Goal: Task Accomplishment & Management: Use online tool/utility

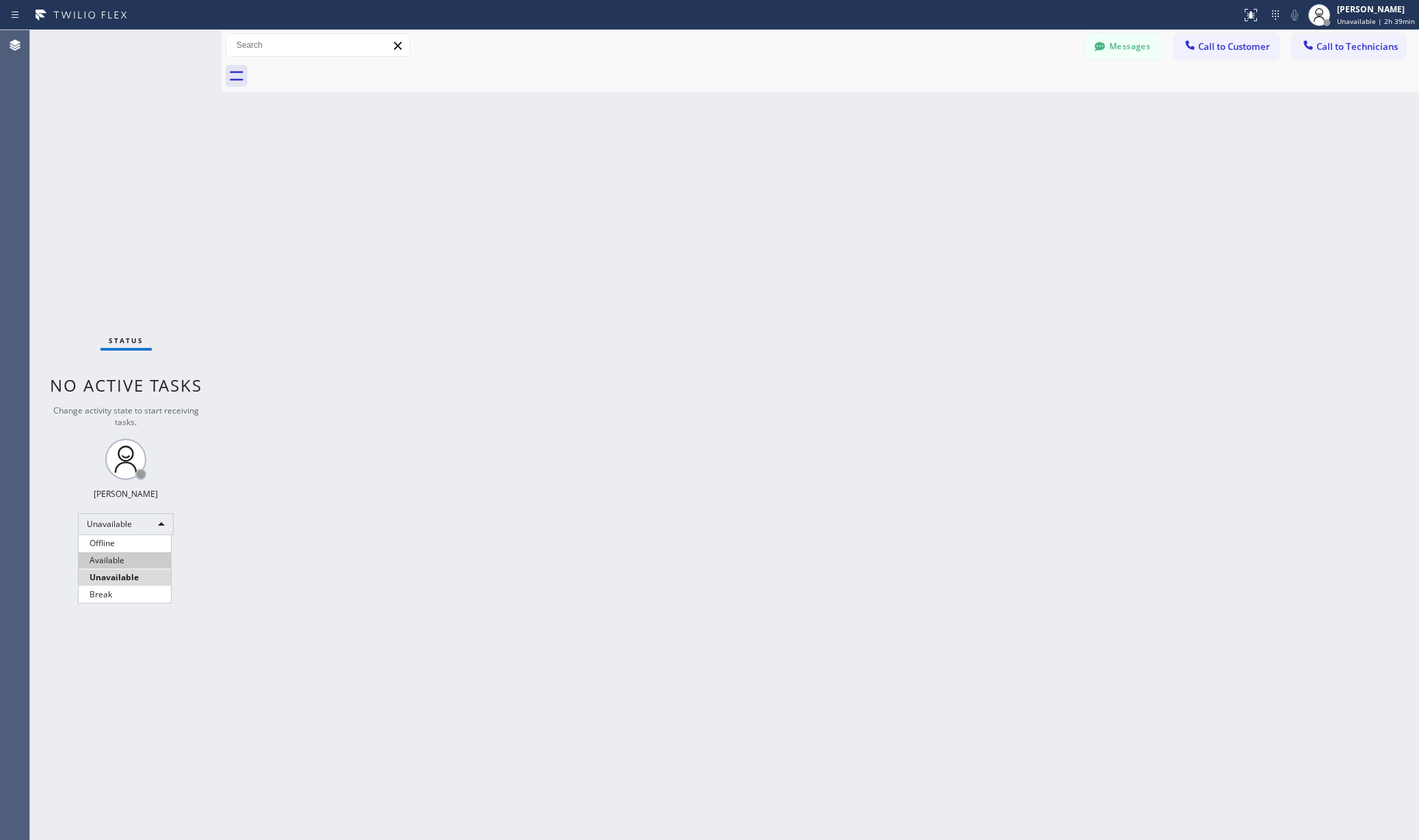
click at [131, 561] on li "Available" at bounding box center [125, 560] width 93 height 17
click at [474, 570] on div "Back to Dashboard Change Sender ID Customers Technicians AA [PERSON_NAME] [DATE…" at bounding box center [820, 435] width 1197 height 810
click at [113, 518] on div "Unavailable" at bounding box center [126, 524] width 96 height 22
click at [113, 552] on li "Available" at bounding box center [125, 560] width 93 height 17
click at [356, 550] on div "Back to Dashboard Change Sender ID Customers Technicians AA [PERSON_NAME] [DATE…" at bounding box center [820, 435] width 1197 height 810
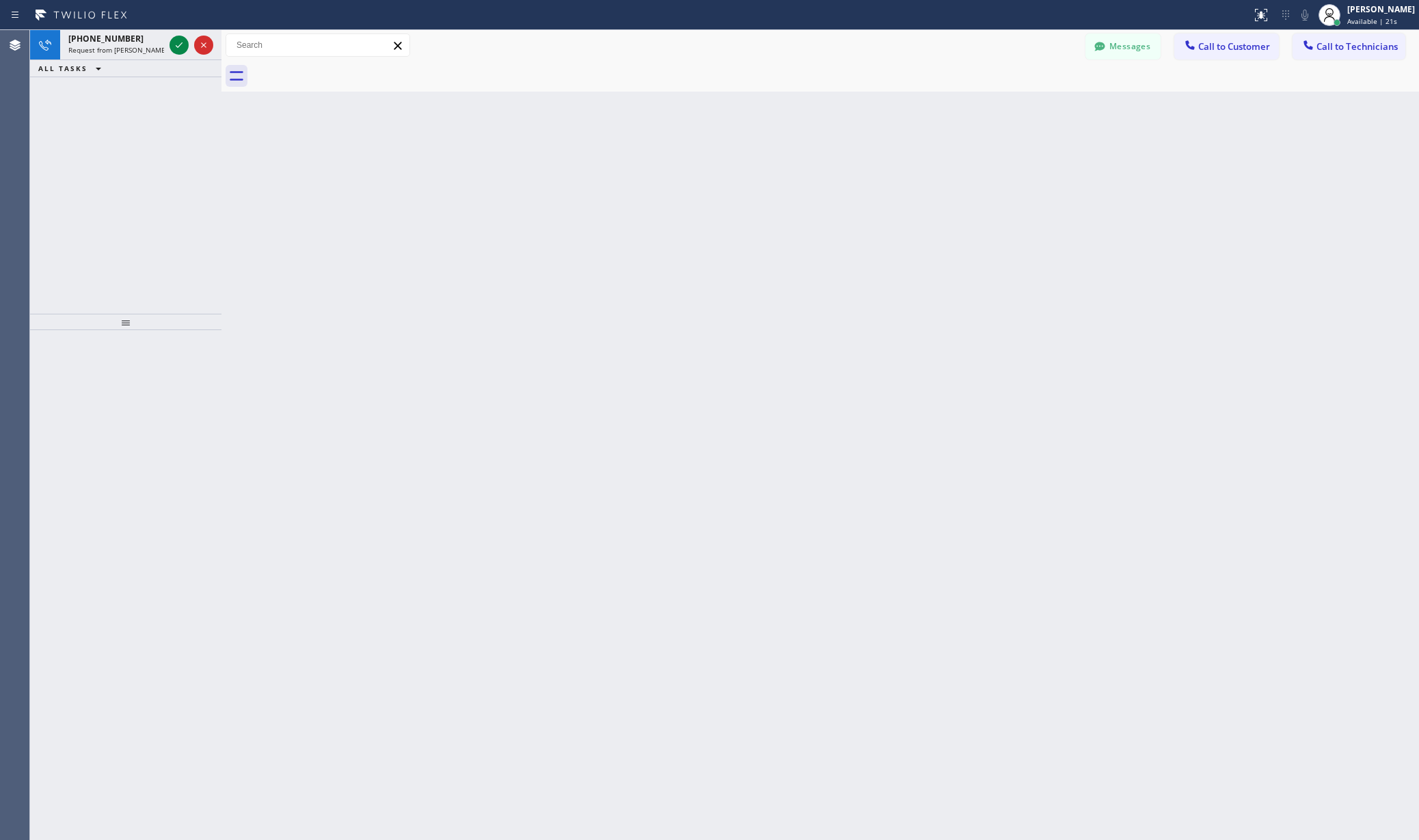
drag, startPoint x: 175, startPoint y: 45, endPoint x: 318, endPoint y: 71, distance: 145.3
click at [175, 45] on icon at bounding box center [178, 45] width 7 height 5
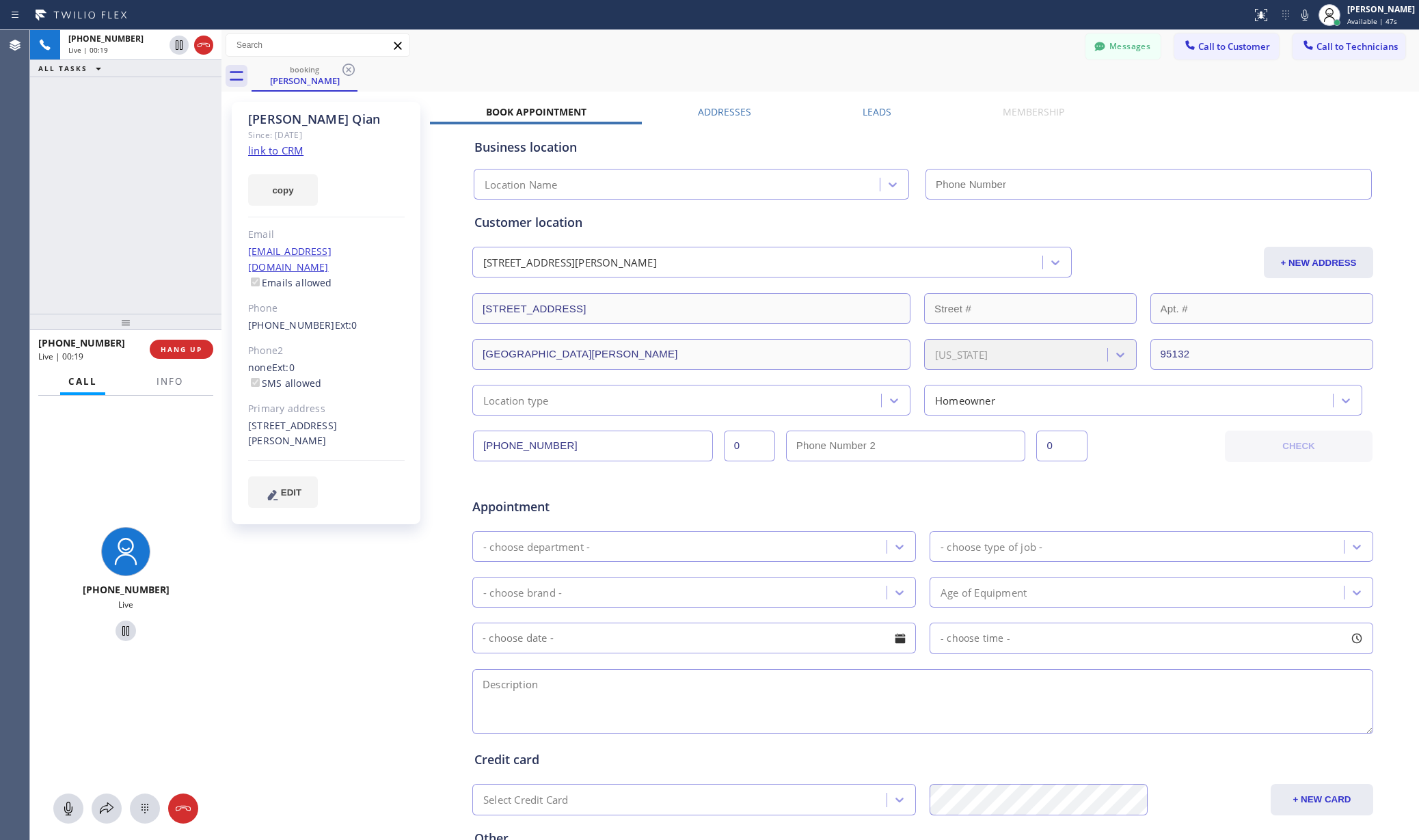
type input "[PHONE_NUMBER]"
click at [168, 376] on span "Info" at bounding box center [169, 381] width 27 height 12
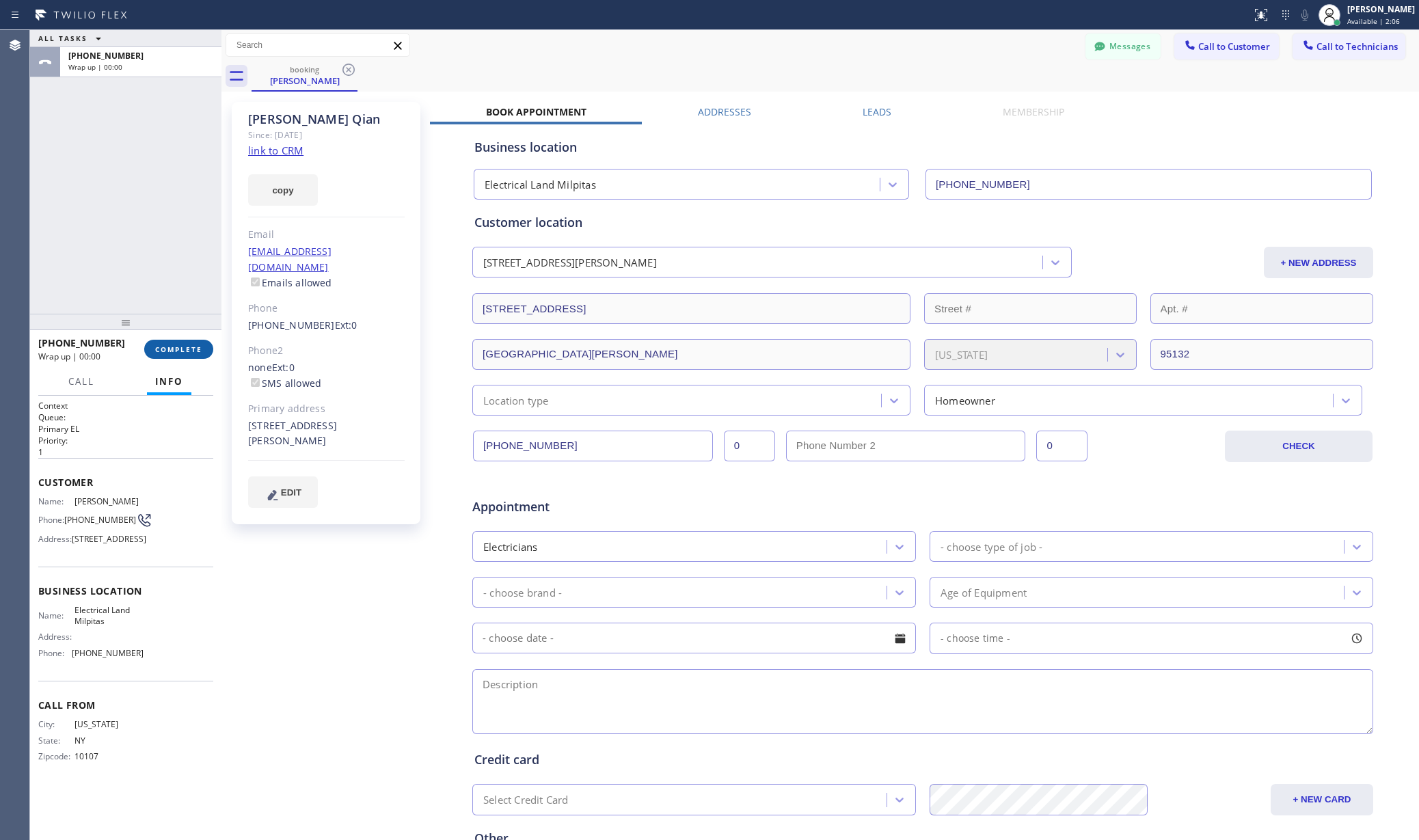
click at [181, 347] on span "COMPLETE" at bounding box center [178, 349] width 47 height 10
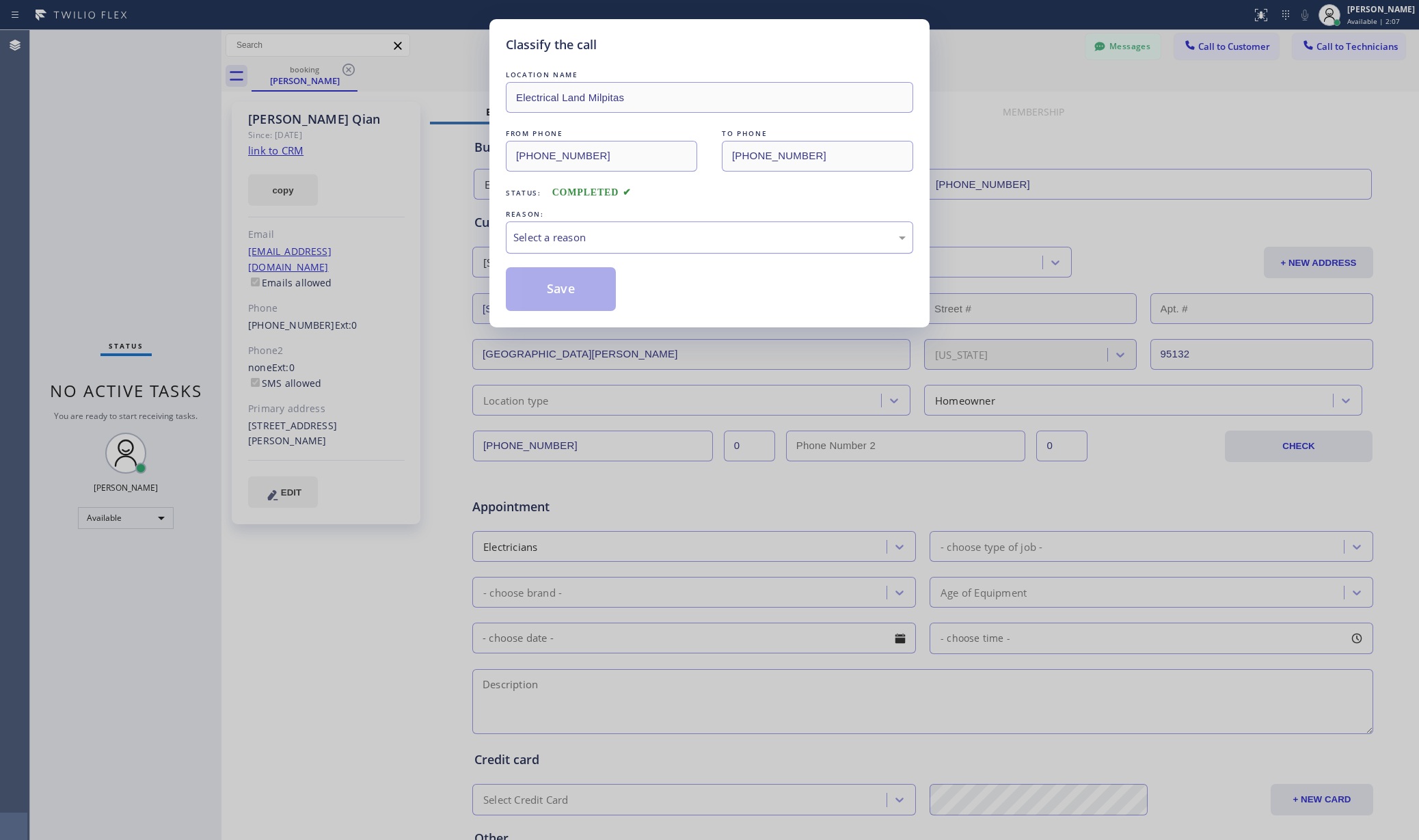
click at [681, 235] on div "Select a reason" at bounding box center [709, 238] width 393 height 16
click at [539, 290] on button "Save" at bounding box center [560, 289] width 110 height 44
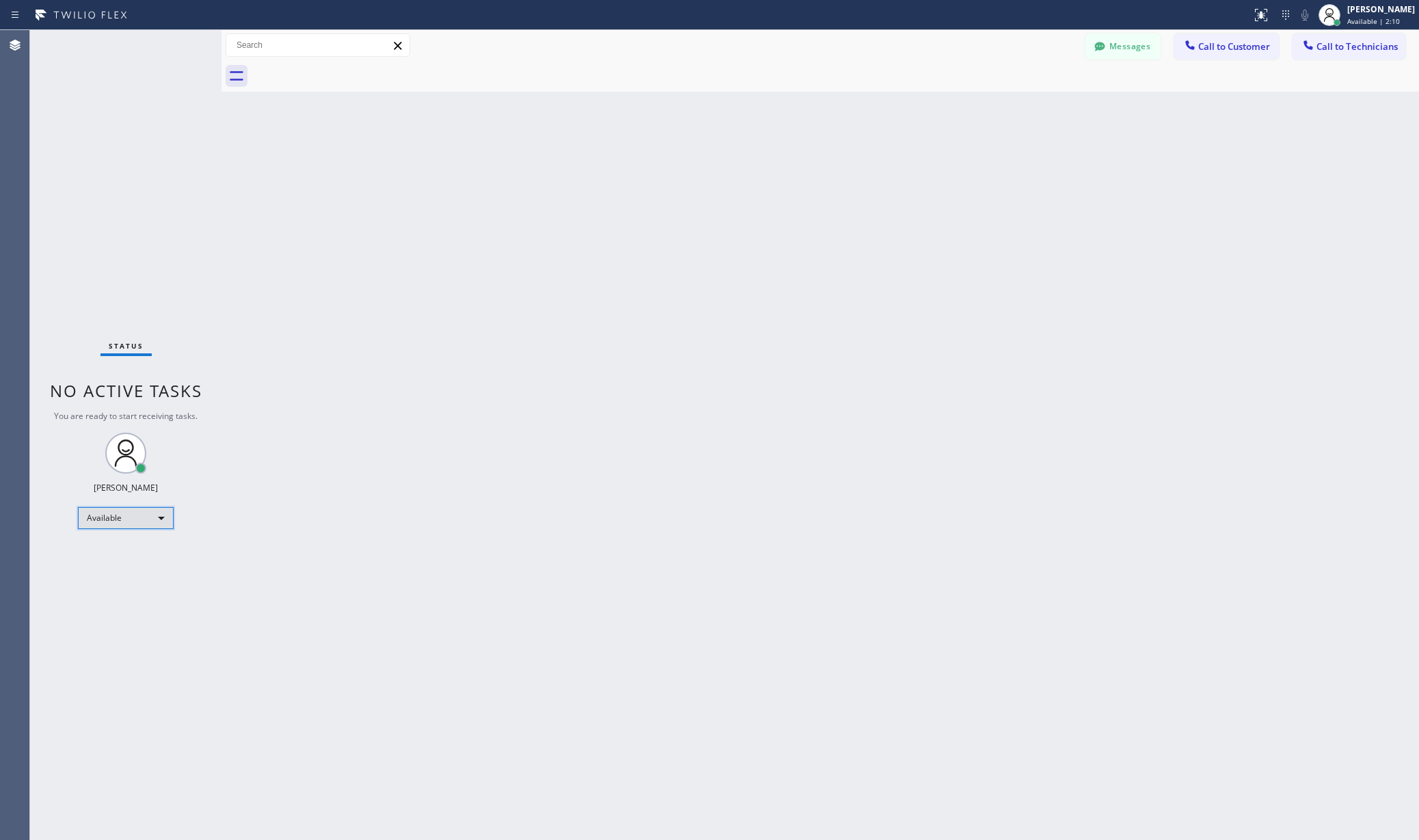
click at [143, 512] on div "Available" at bounding box center [126, 518] width 96 height 22
click at [127, 566] on ul "Offline Available Unavailable Break" at bounding box center [125, 562] width 93 height 68
click at [127, 566] on li "Unavailable" at bounding box center [125, 571] width 93 height 17
click at [356, 545] on div "Back to Dashboard Change Sender ID Customers Technicians AA [PERSON_NAME] [DATE…" at bounding box center [820, 435] width 1197 height 810
click at [135, 522] on div "Unavailable" at bounding box center [126, 524] width 96 height 22
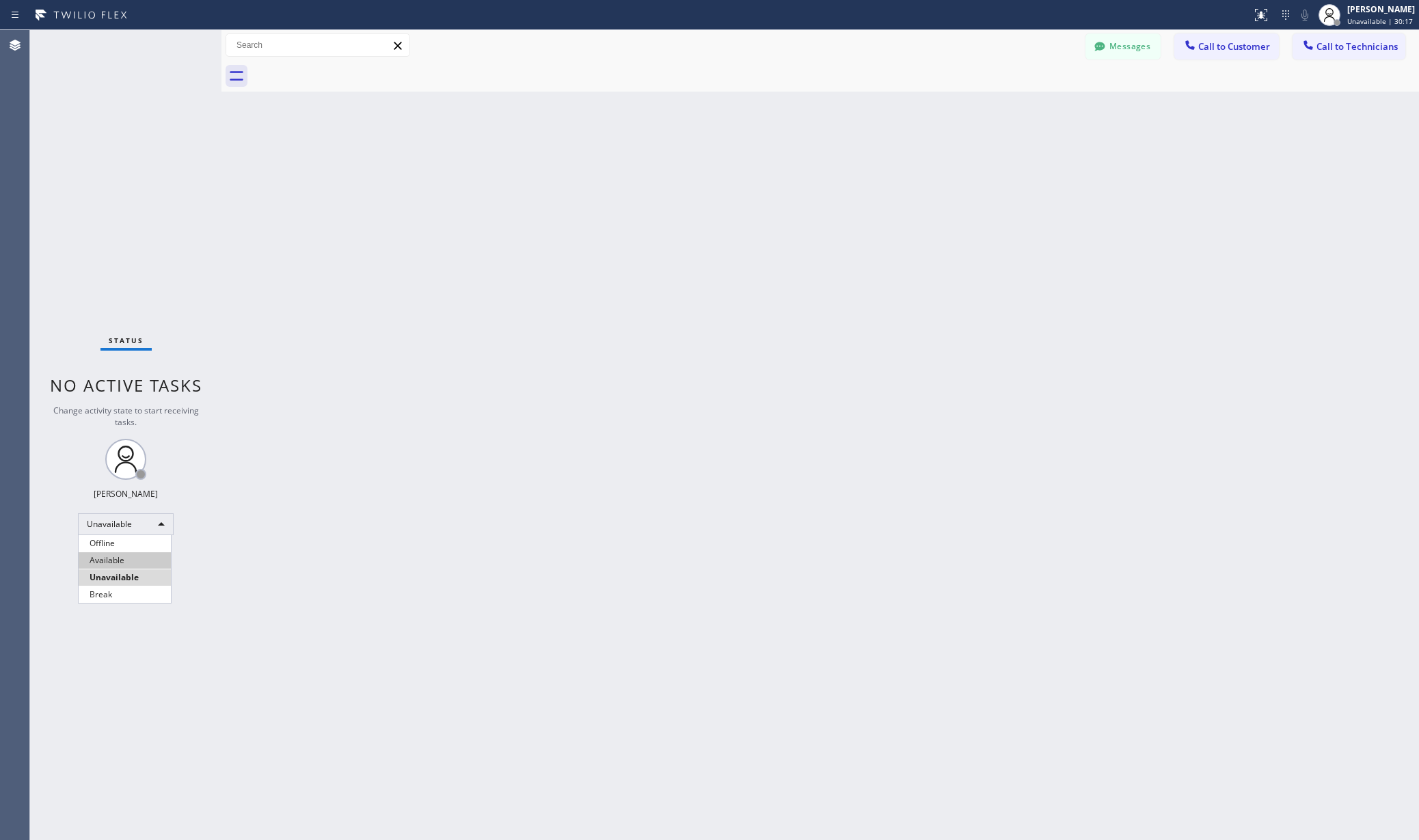
click at [127, 556] on li "Available" at bounding box center [125, 560] width 93 height 17
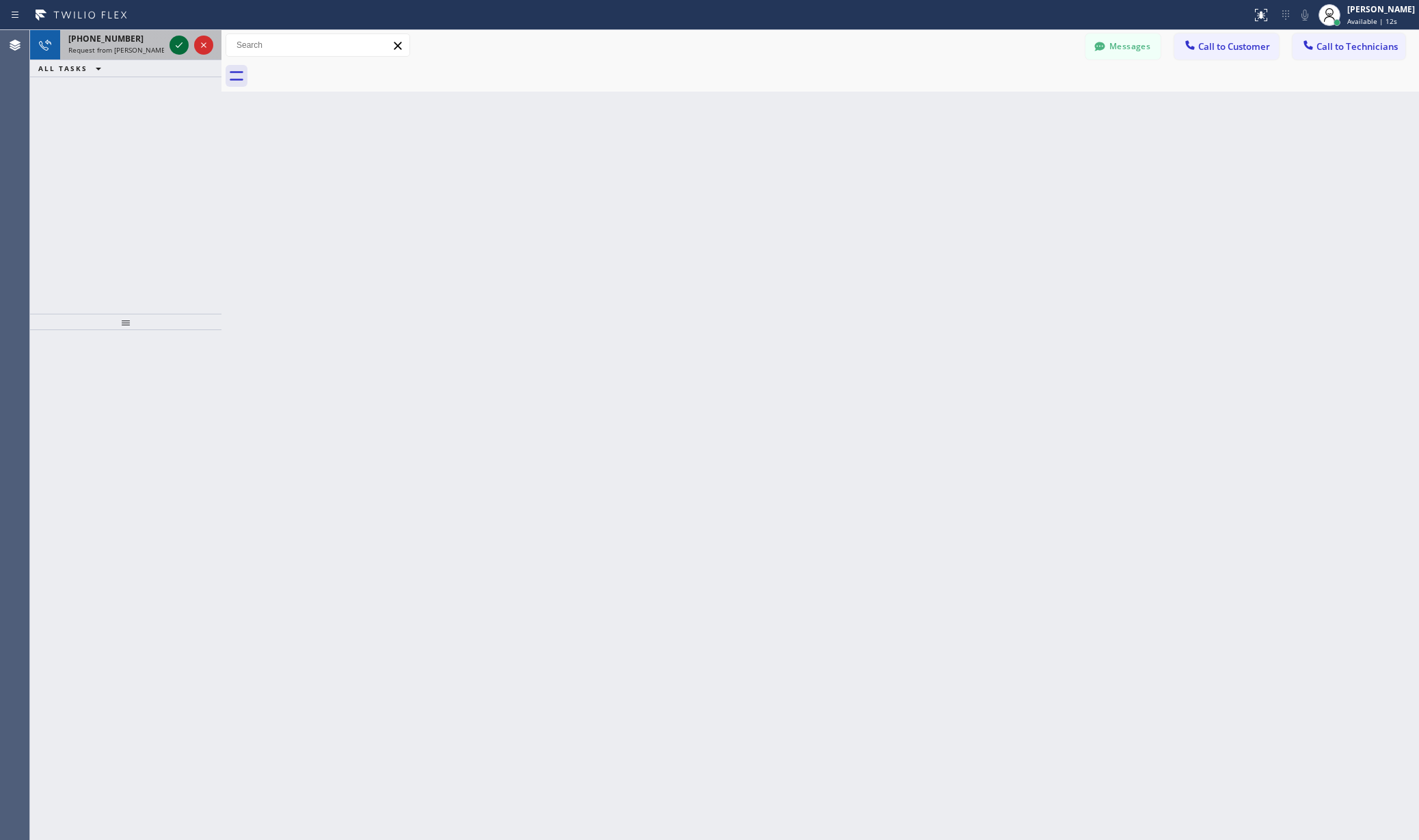
click at [178, 39] on icon at bounding box center [179, 46] width 17 height 17
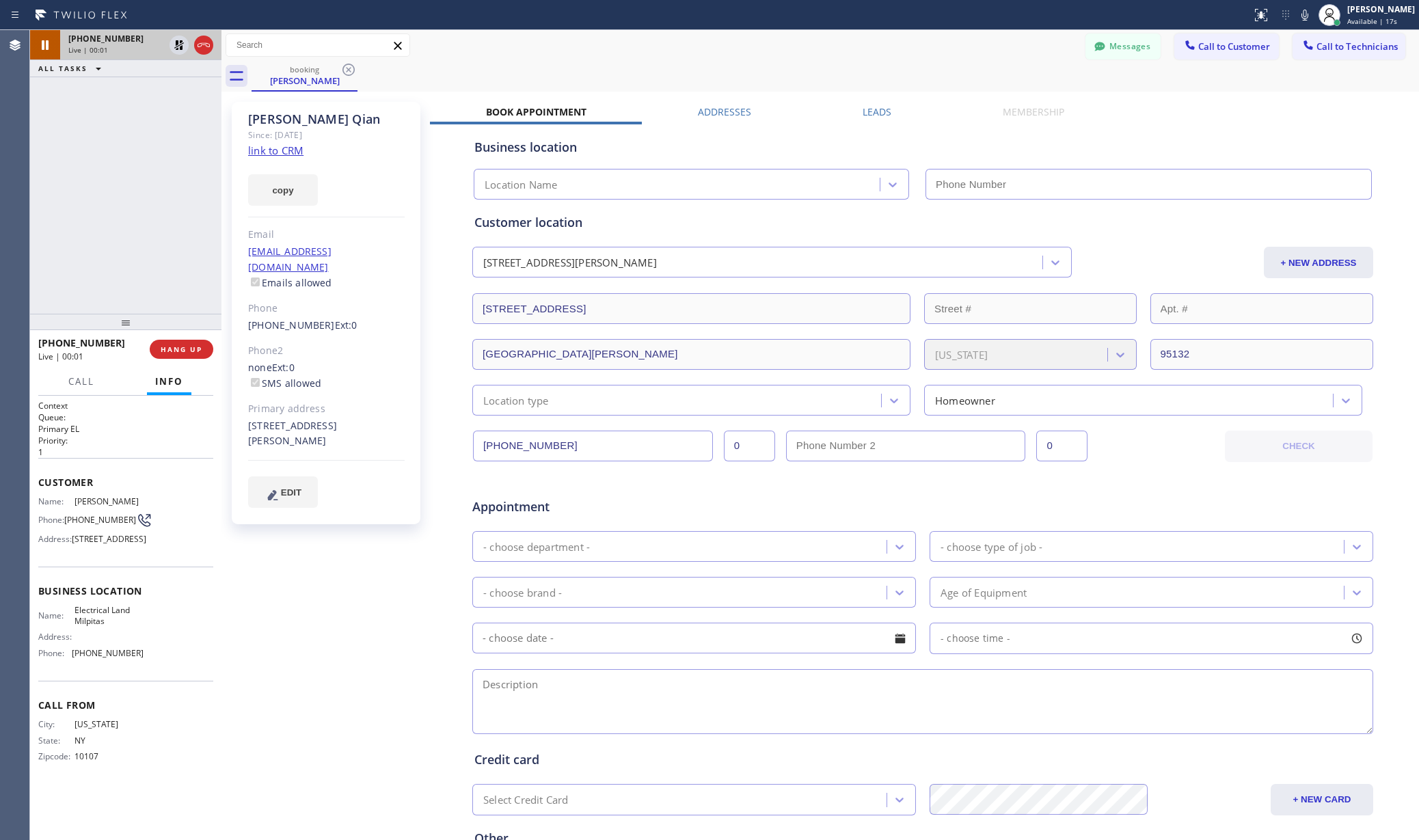
type input "[PHONE_NUMBER]"
drag, startPoint x: 335, startPoint y: 647, endPoint x: 310, endPoint y: 424, distance: 224.4
click at [334, 648] on div "[PERSON_NAME] Since: [DATE] link to CRM copy Email [EMAIL_ADDRESS][DOMAIN_NAME]…" at bounding box center [327, 537] width 205 height 886
click at [179, 351] on span "HANG UP" at bounding box center [181, 349] width 42 height 10
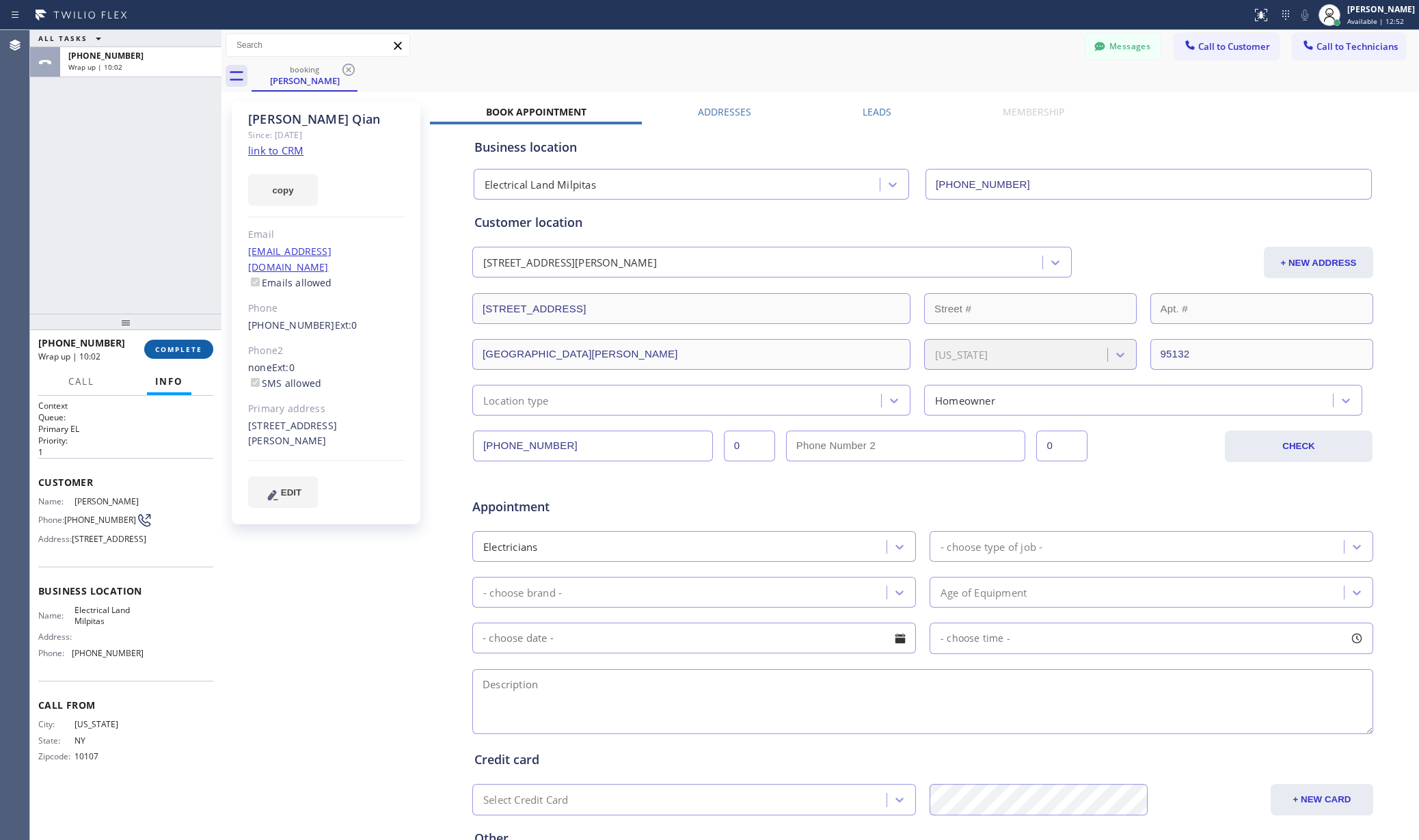
click at [181, 348] on span "COMPLETE" at bounding box center [178, 349] width 47 height 10
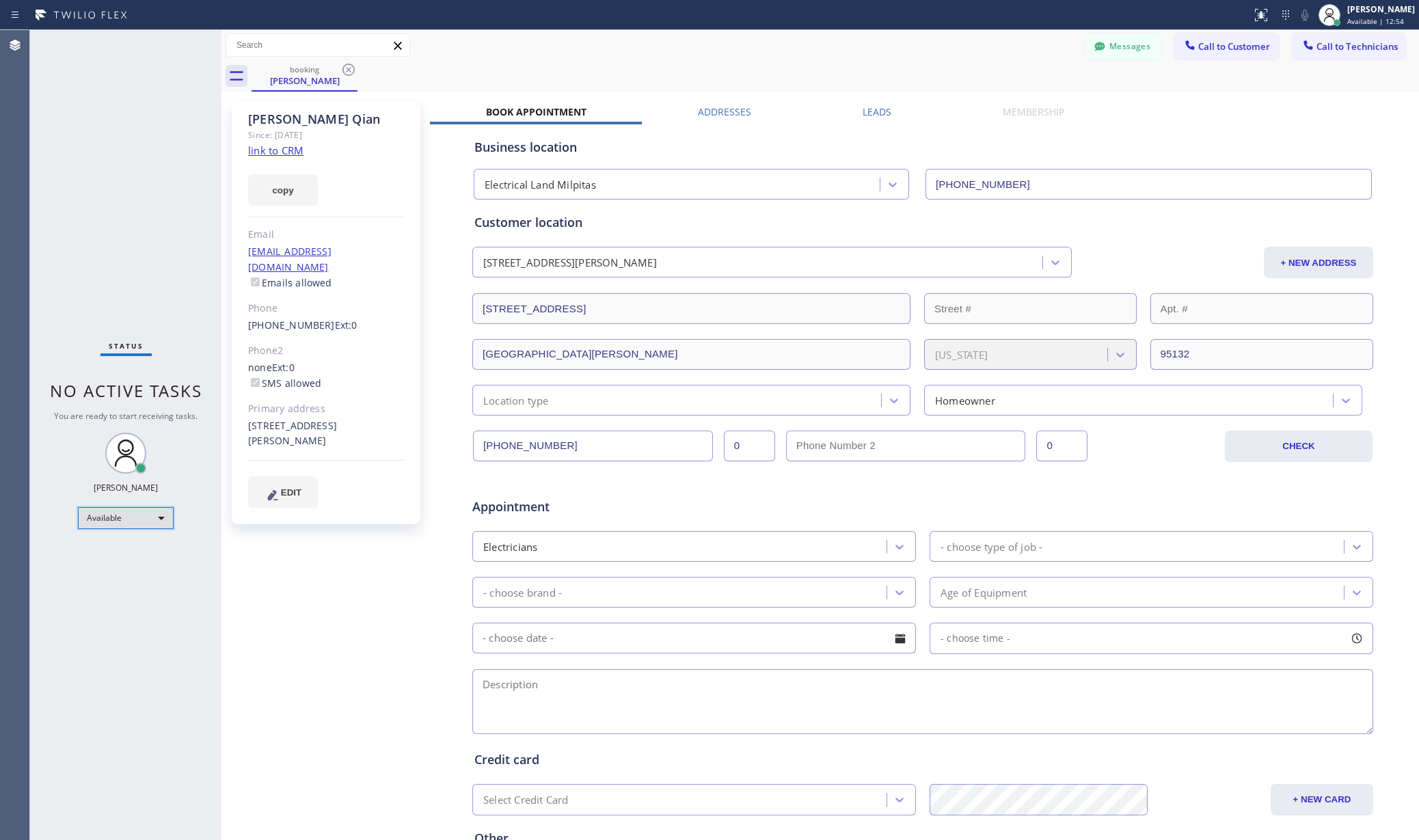
click at [118, 517] on div "Available" at bounding box center [126, 518] width 96 height 22
click at [348, 69] on div at bounding box center [709, 420] width 1419 height 840
click at [351, 69] on icon at bounding box center [348, 70] width 17 height 17
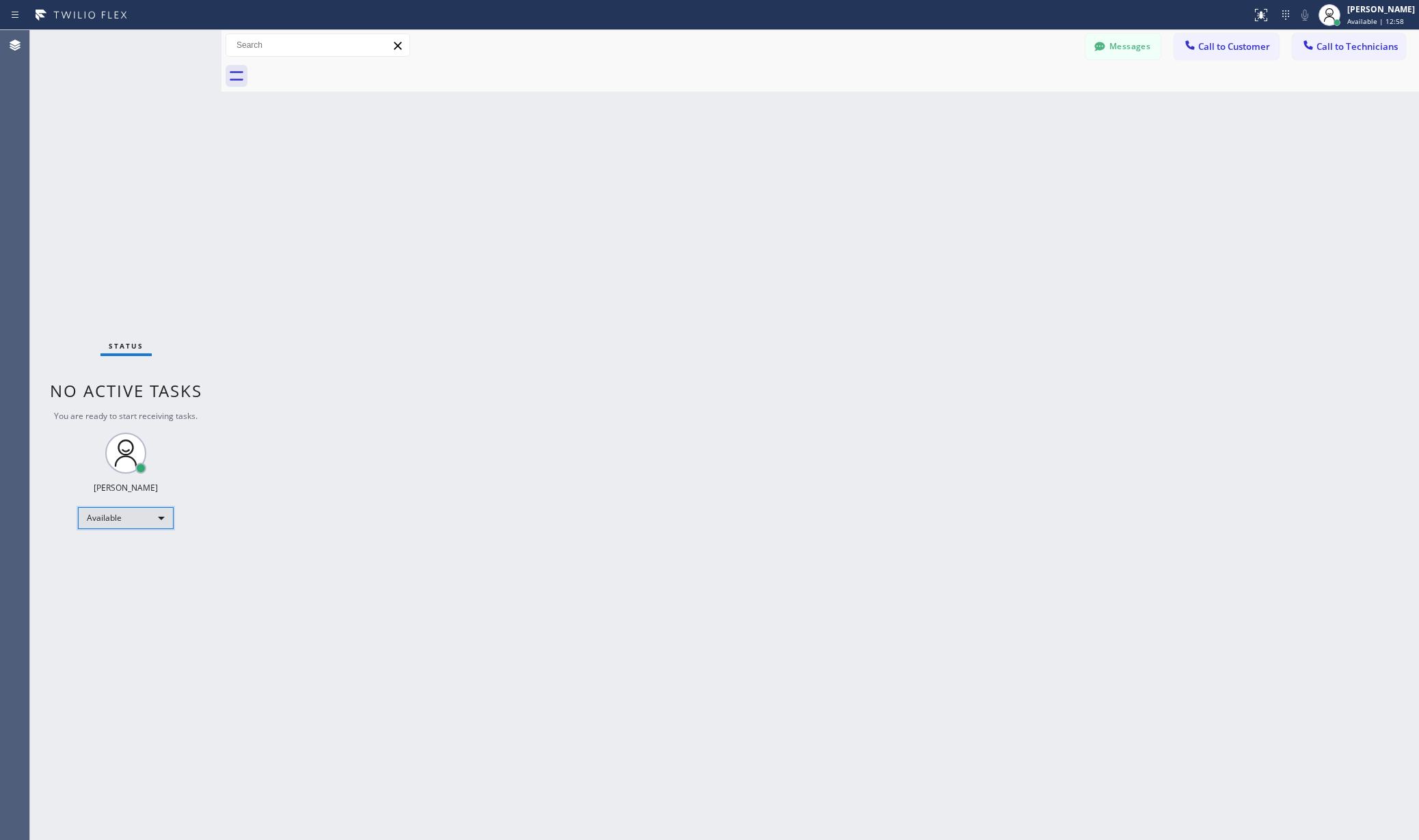
click at [110, 509] on div "Available" at bounding box center [126, 518] width 96 height 22
click at [126, 566] on li "Unavailable" at bounding box center [125, 571] width 93 height 17
drag, startPoint x: 662, startPoint y: 558, endPoint x: 874, endPoint y: 407, distance: 260.3
click at [685, 546] on div "Back to Dashboard Change Sender ID Customers Technicians AA [PERSON_NAME] [DATE…" at bounding box center [820, 435] width 1197 height 810
click at [132, 527] on div "Unavailable" at bounding box center [126, 524] width 96 height 22
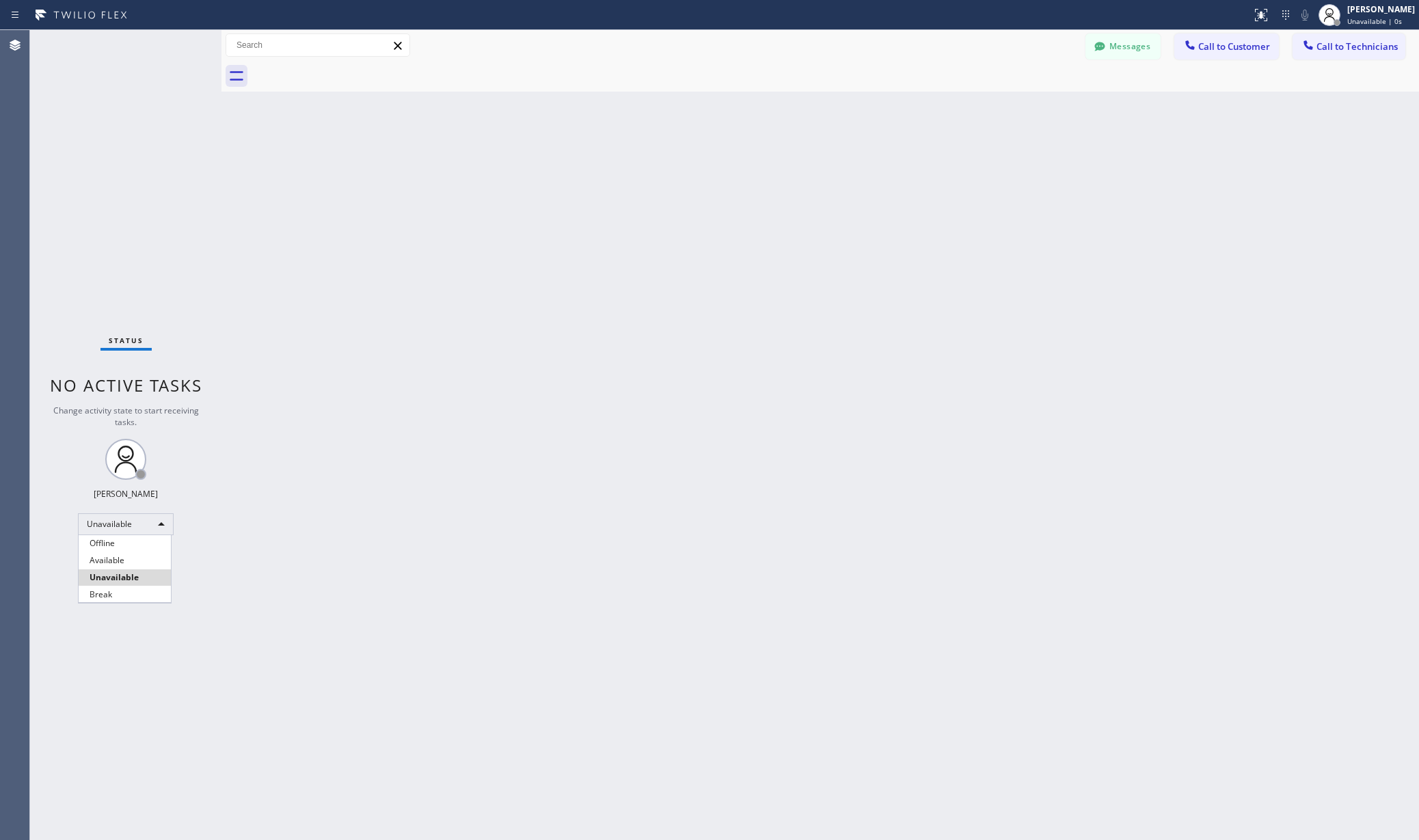
drag, startPoint x: 107, startPoint y: 596, endPoint x: 118, endPoint y: 594, distance: 11.2
click at [108, 596] on li "Break" at bounding box center [125, 594] width 93 height 17
click at [389, 441] on div "Back to Dashboard Change Sender ID Customers Technicians AA [PERSON_NAME] [DATE…" at bounding box center [820, 435] width 1197 height 810
